Goal: Transaction & Acquisition: Purchase product/service

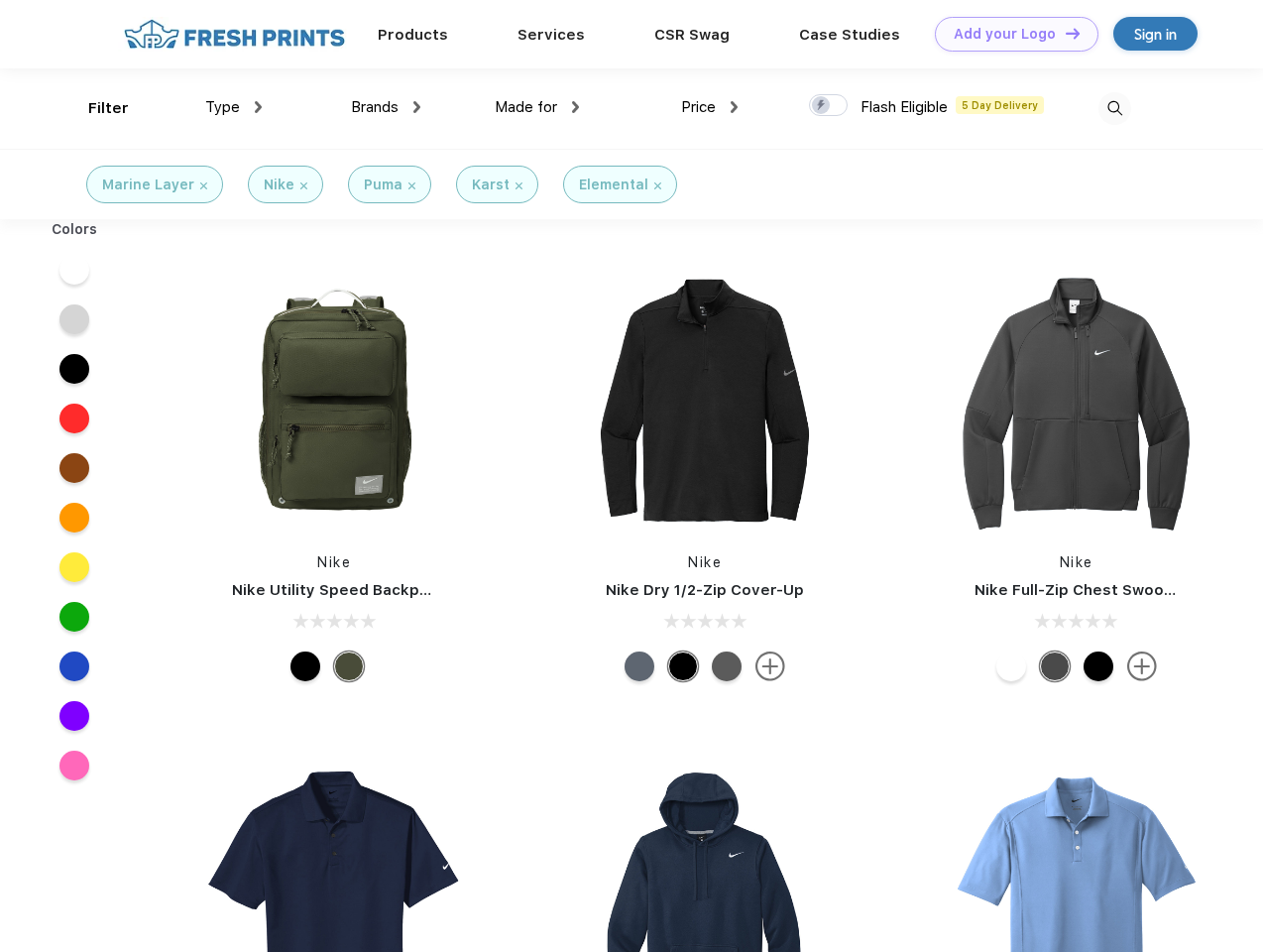
scroll to position [1, 0]
click at [1009, 34] on link "Add your Logo Design Tool" at bounding box center [1017, 34] width 163 height 35
click at [0, 0] on div "Design Tool" at bounding box center [0, 0] width 0 height 0
click at [1064, 33] on link "Add your Logo Design Tool" at bounding box center [1017, 34] width 163 height 35
click at [96, 108] on div "Filter" at bounding box center [108, 108] width 41 height 23
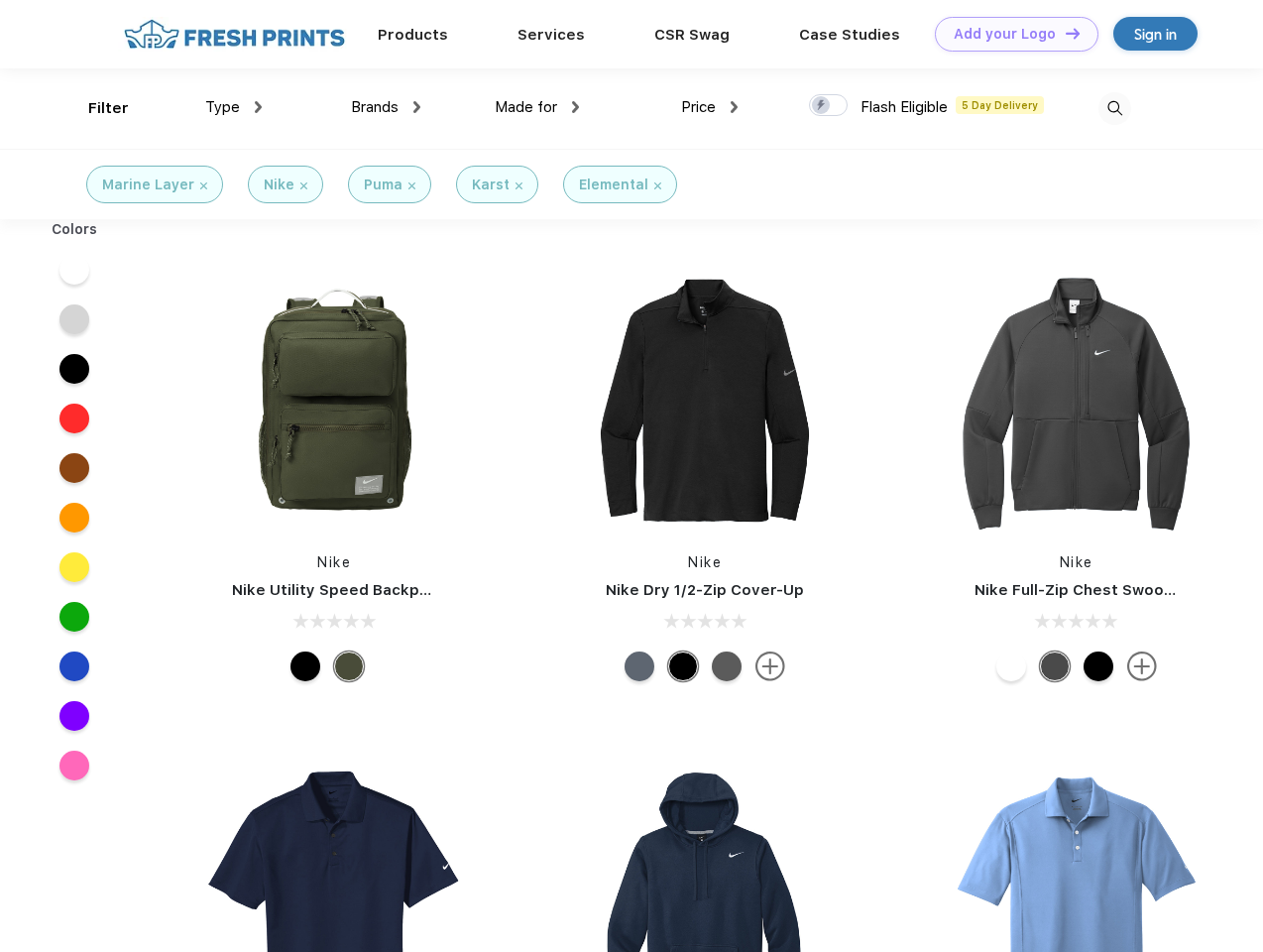
click at [234, 107] on span "Type" at bounding box center [222, 107] width 35 height 18
click at [386, 107] on span "Brands" at bounding box center [375, 107] width 48 height 18
click at [537, 107] on span "Made for" at bounding box center [526, 107] width 63 height 18
click at [710, 107] on span "Price" at bounding box center [699, 107] width 35 height 18
click at [829, 106] on div at bounding box center [828, 105] width 39 height 22
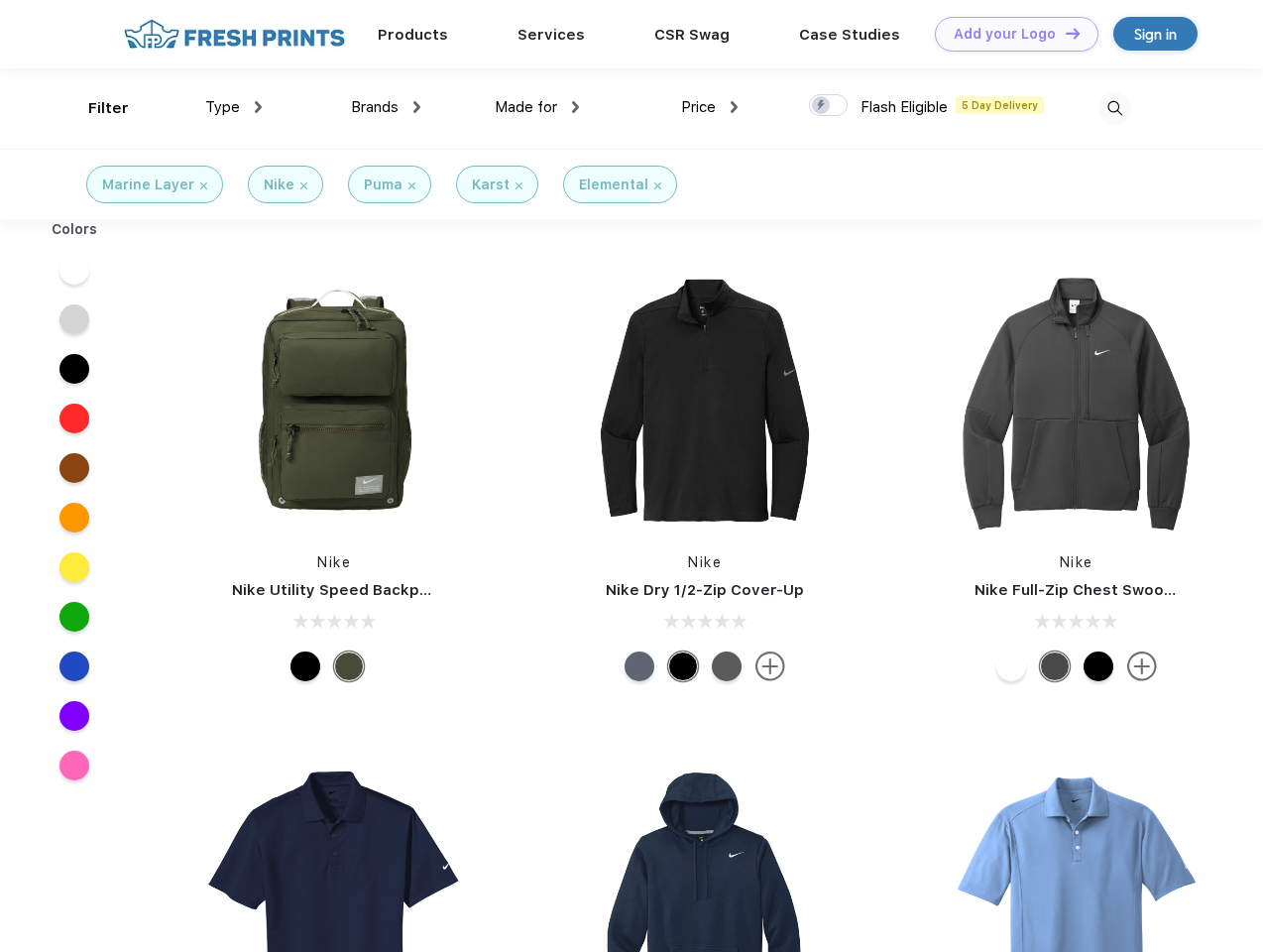
click at [822, 106] on input "checkbox" at bounding box center [815, 99] width 13 height 13
click at [1115, 108] on img at bounding box center [1115, 108] width 33 height 33
